Goal: Information Seeking & Learning: Understand process/instructions

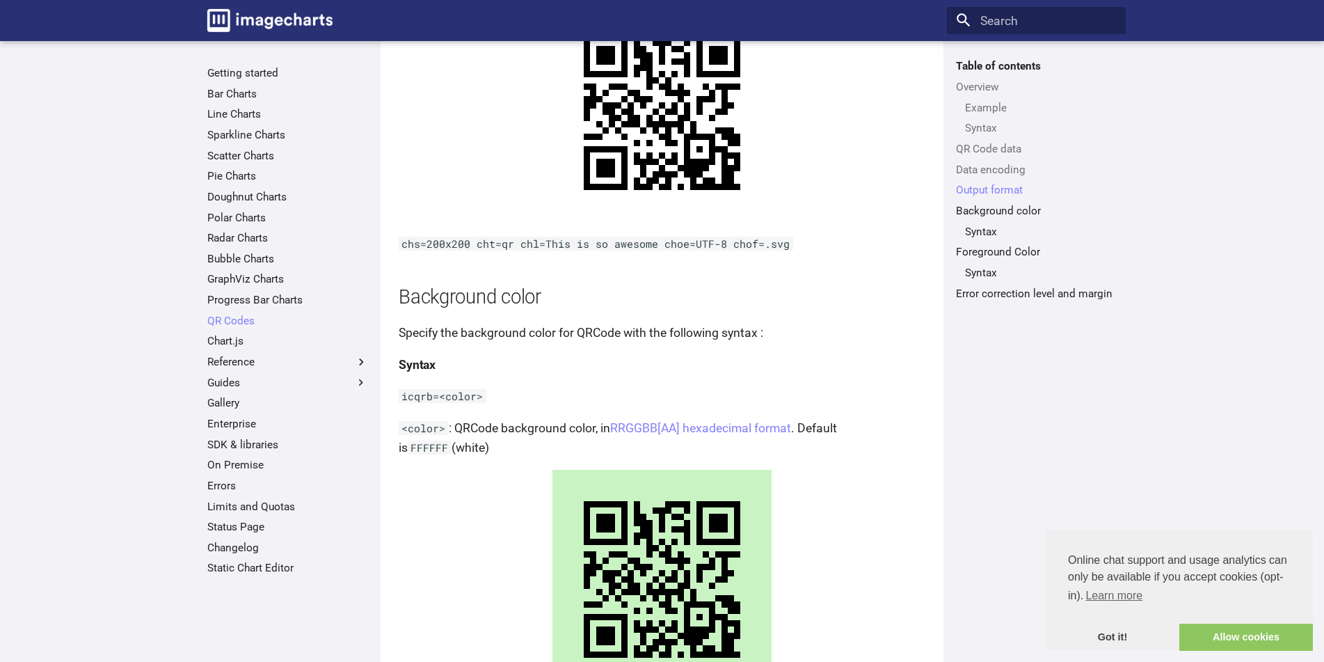
scroll to position [1568, 0]
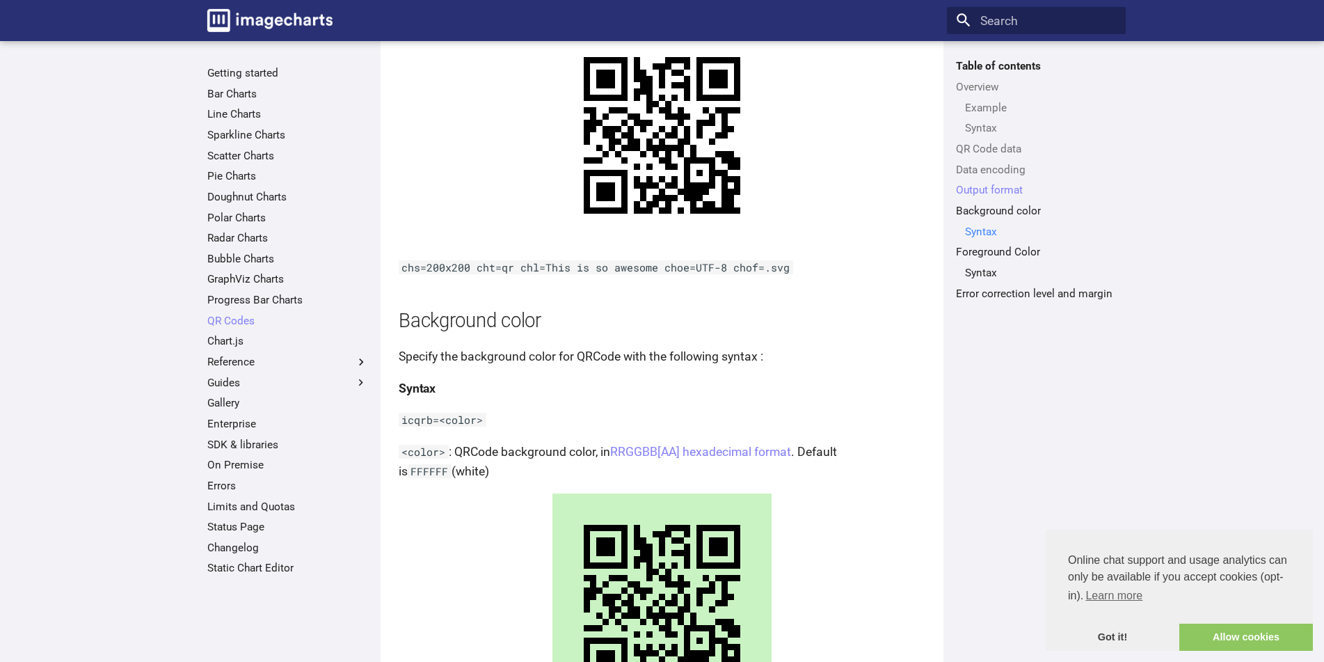
click at [978, 232] on link "Syntax" at bounding box center [1041, 232] width 152 height 14
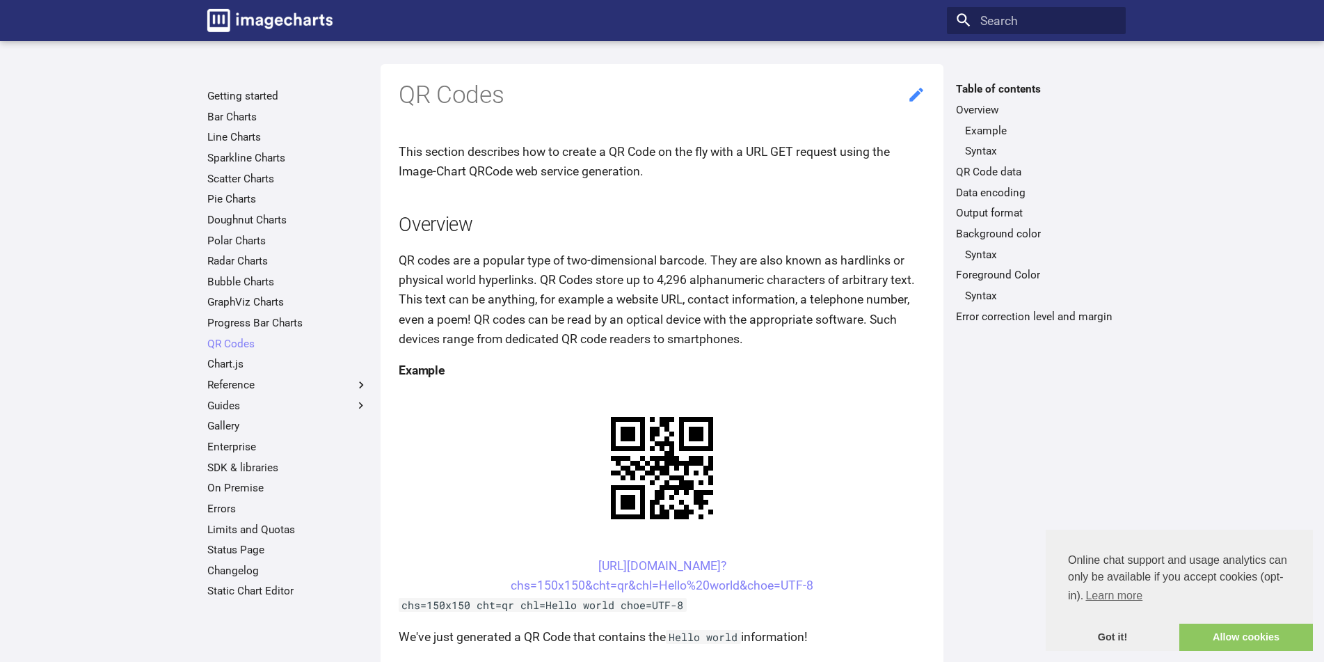
click at [919, 95] on icon at bounding box center [916, 95] width 18 height 18
click at [612, 587] on link "[URL][DOMAIN_NAME]? chs=150x150&cht=qr&chl=Hello%20world&choe=UTF-8" at bounding box center [662, 575] width 303 height 33
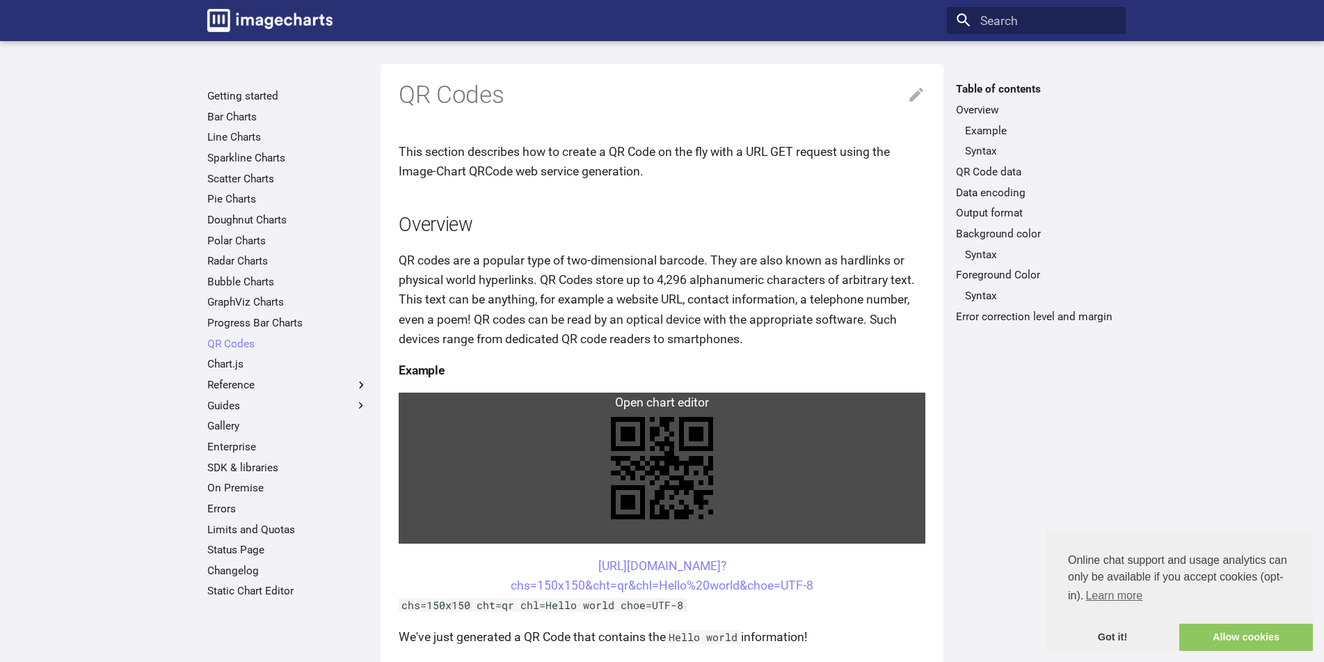
scroll to position [1160, 0]
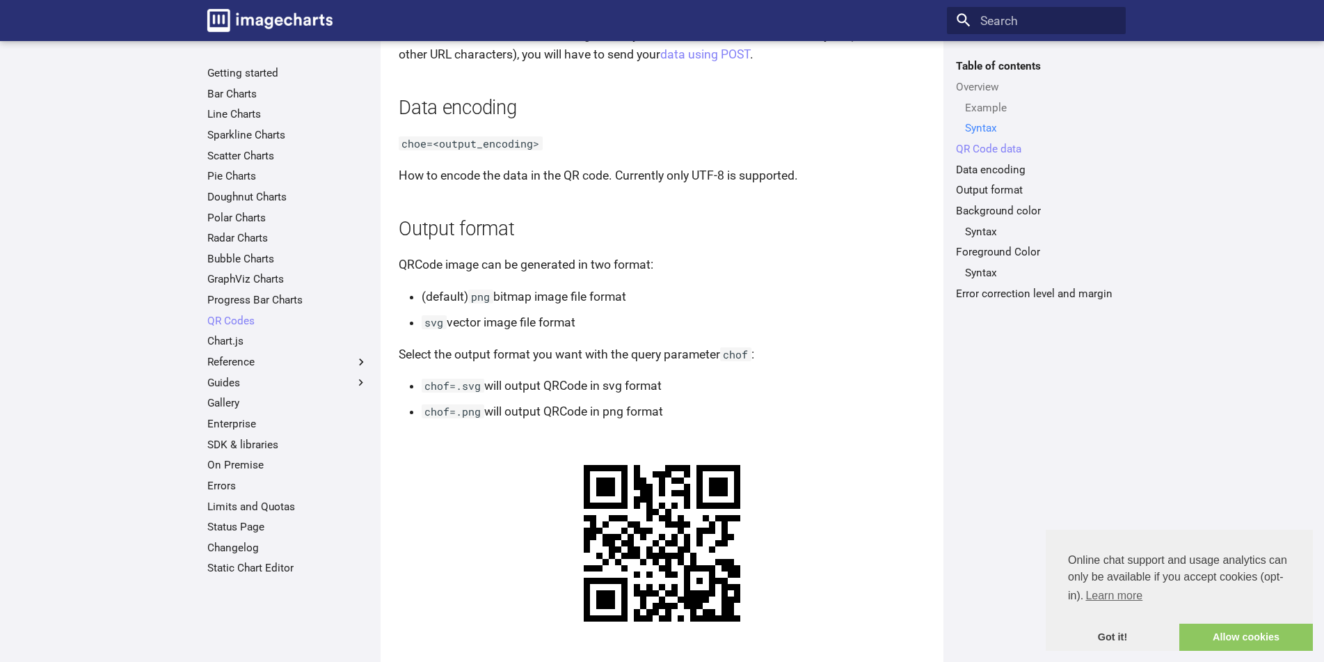
click at [973, 130] on link "Syntax" at bounding box center [1041, 128] width 152 height 14
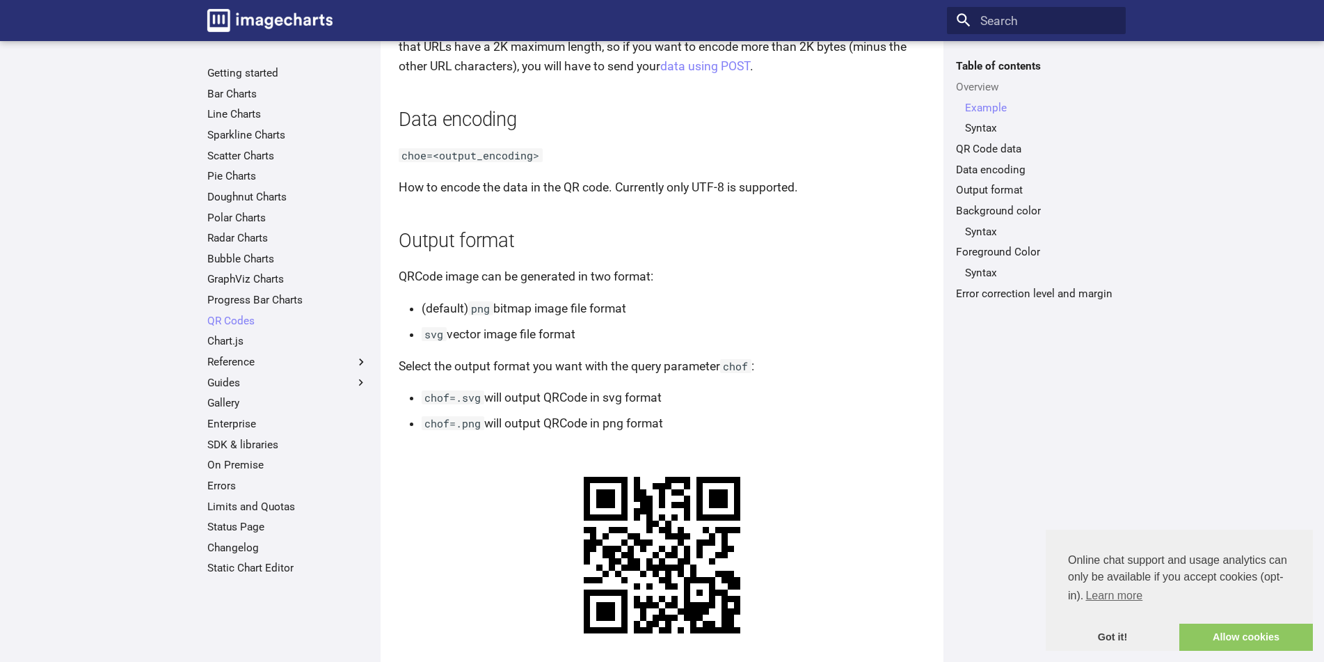
scroll to position [1160, 0]
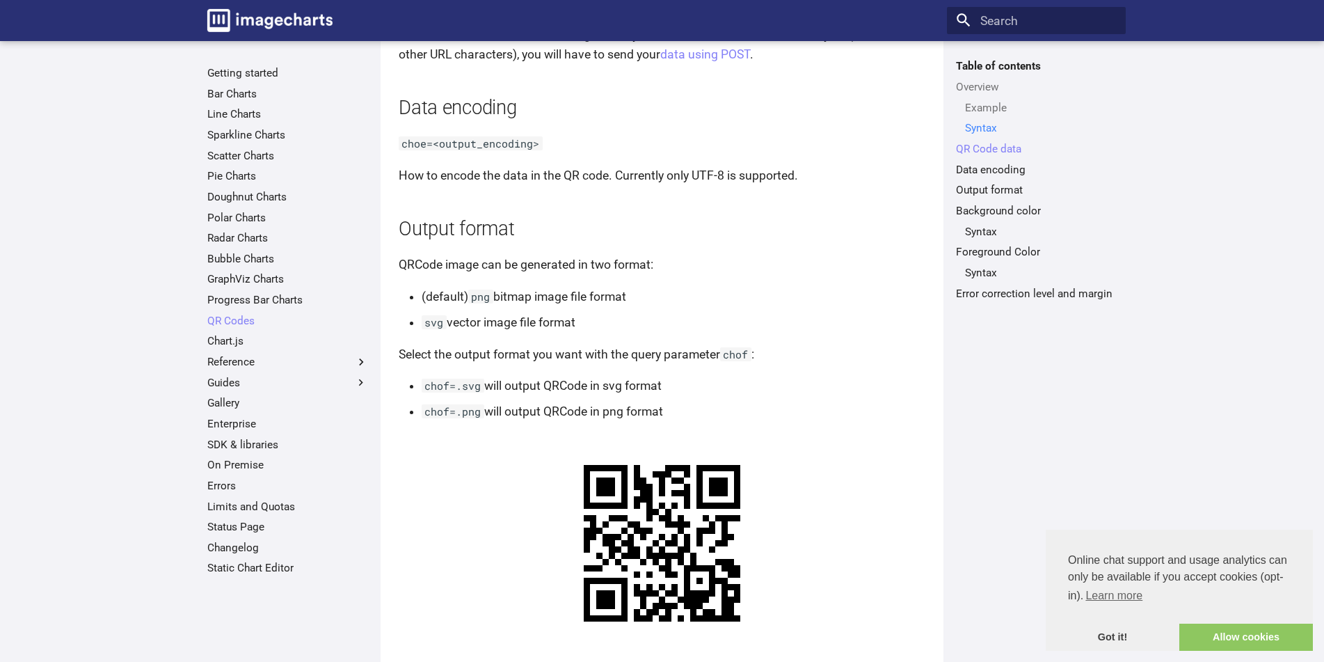
click at [982, 122] on link "Syntax" at bounding box center [1041, 128] width 152 height 14
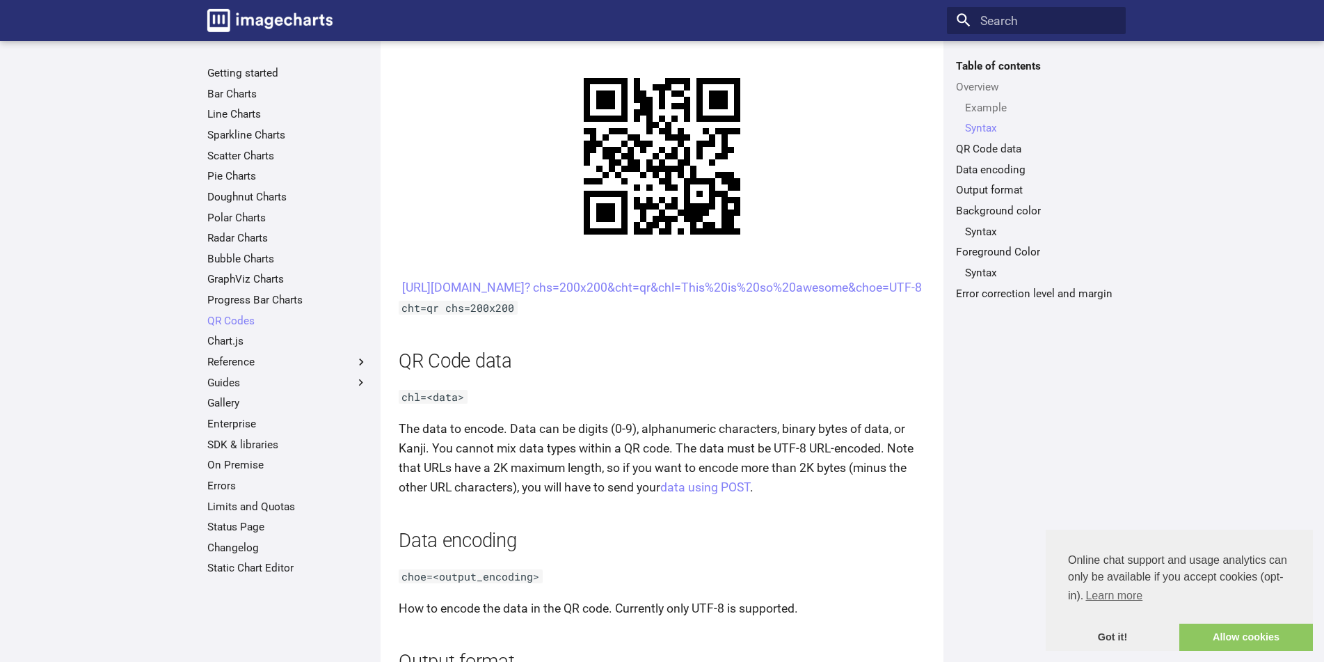
scroll to position [731, 0]
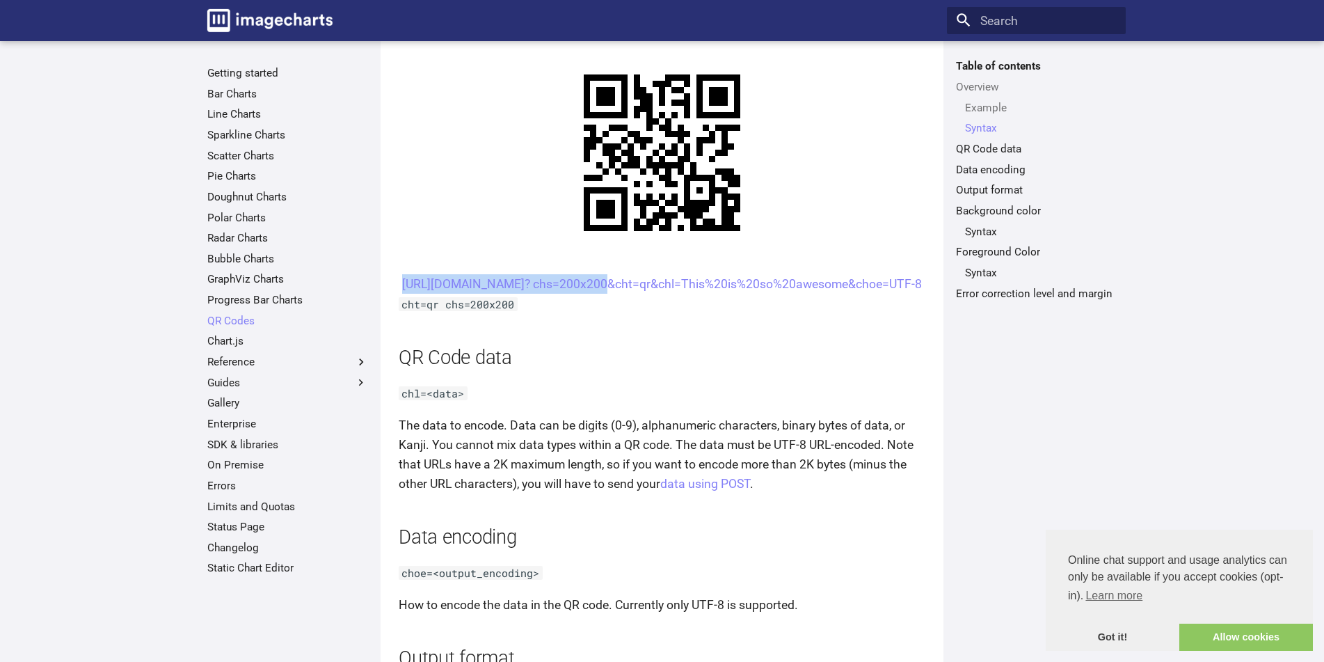
drag, startPoint x: 564, startPoint y: 278, endPoint x: 779, endPoint y: 273, distance: 214.4
copy link "[URL][DOMAIN_NAME]?"
